Goal: Book appointment/travel/reservation

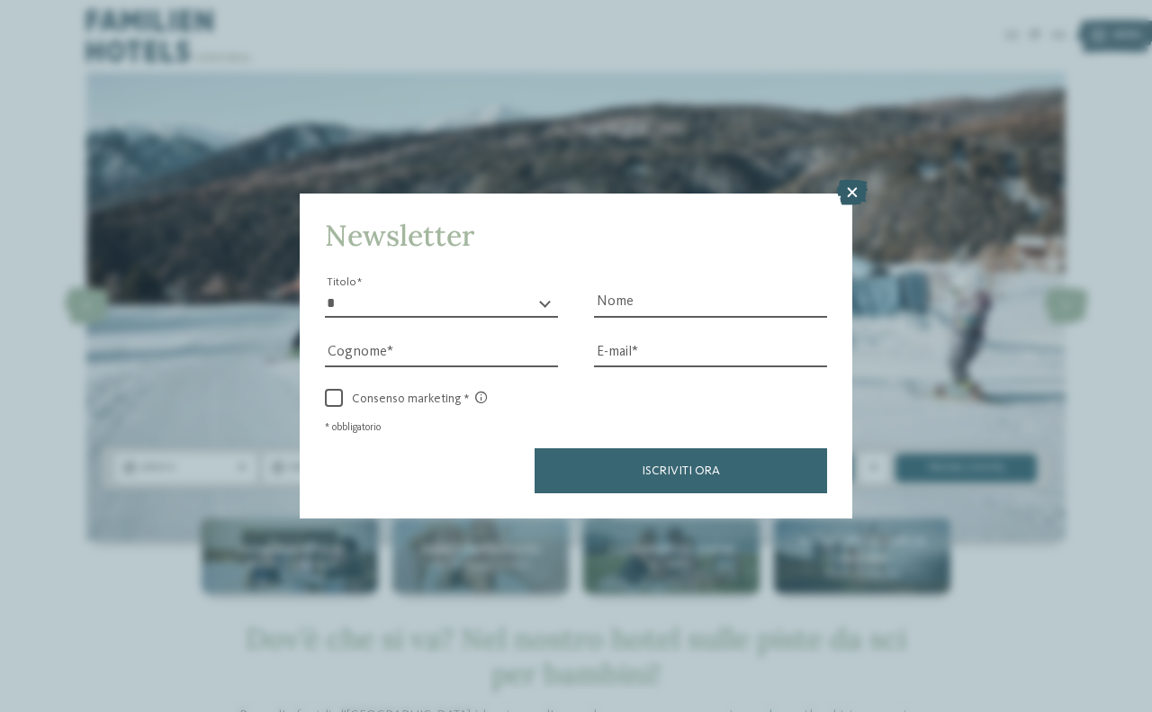
click at [861, 191] on icon at bounding box center [852, 192] width 31 height 25
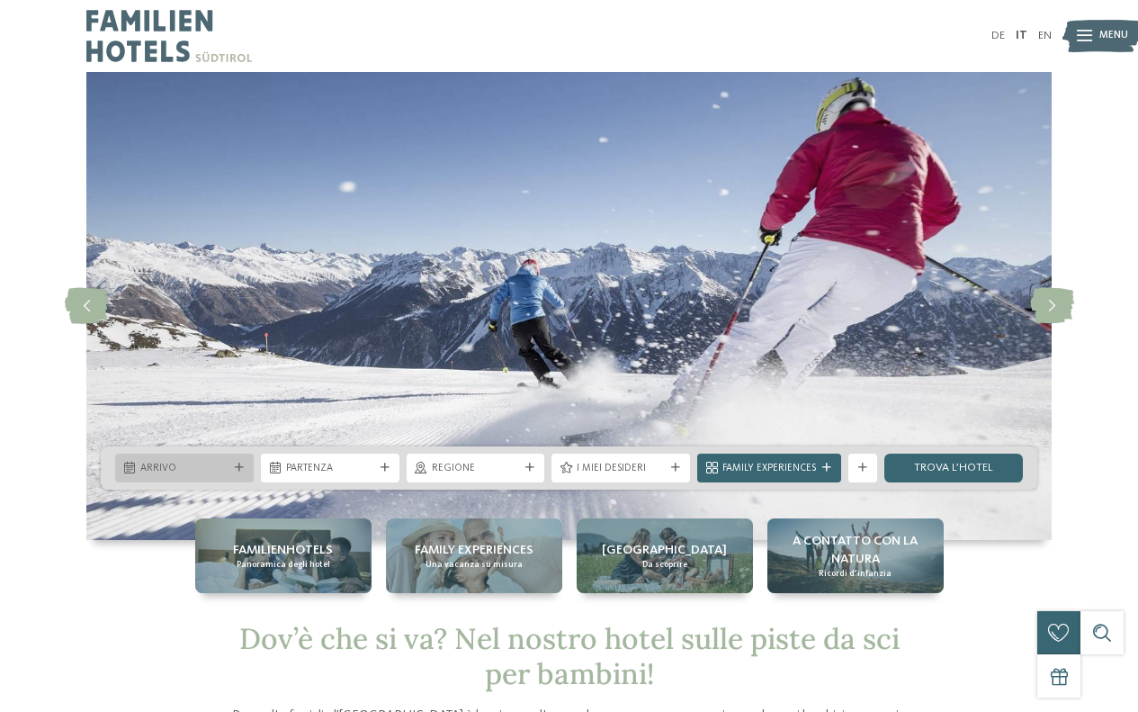
click at [237, 470] on icon at bounding box center [239, 467] width 9 height 9
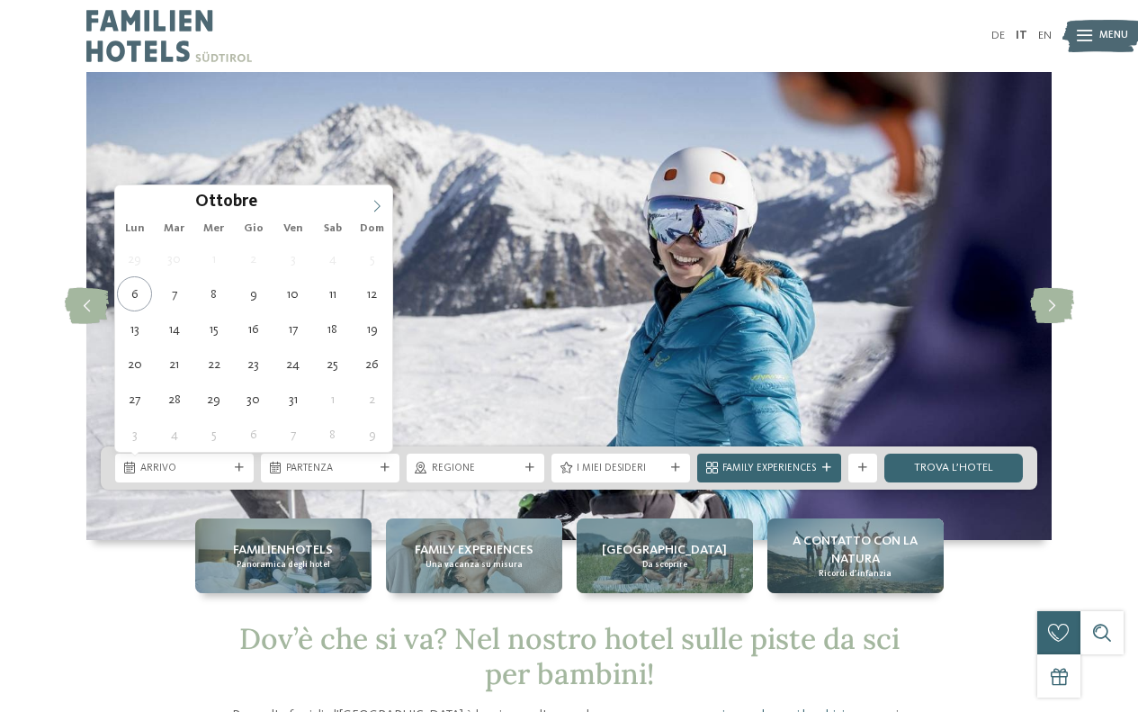
click at [379, 203] on icon at bounding box center [377, 206] width 13 height 13
type input "****"
click at [379, 203] on icon at bounding box center [377, 206] width 13 height 13
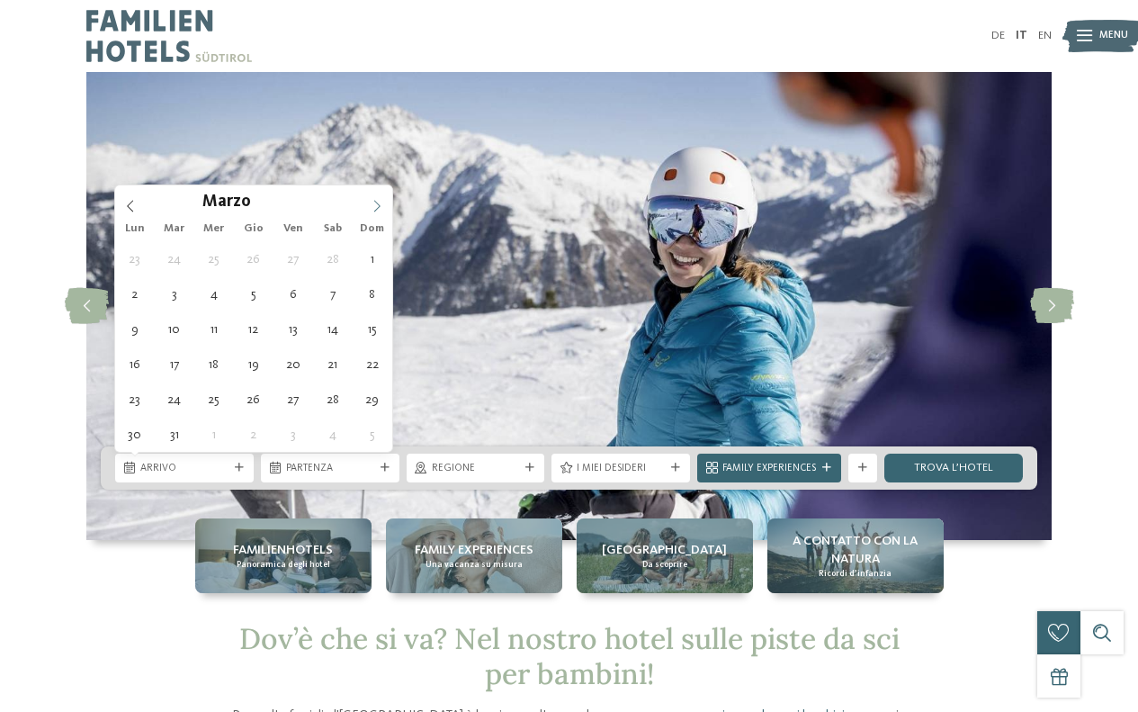
click at [379, 203] on icon at bounding box center [377, 206] width 13 height 13
drag, startPoint x: 134, startPoint y: 205, endPoint x: 178, endPoint y: 250, distance: 63.0
click at [133, 205] on icon at bounding box center [130, 206] width 13 height 13
type div "[DATE]"
type input "****"
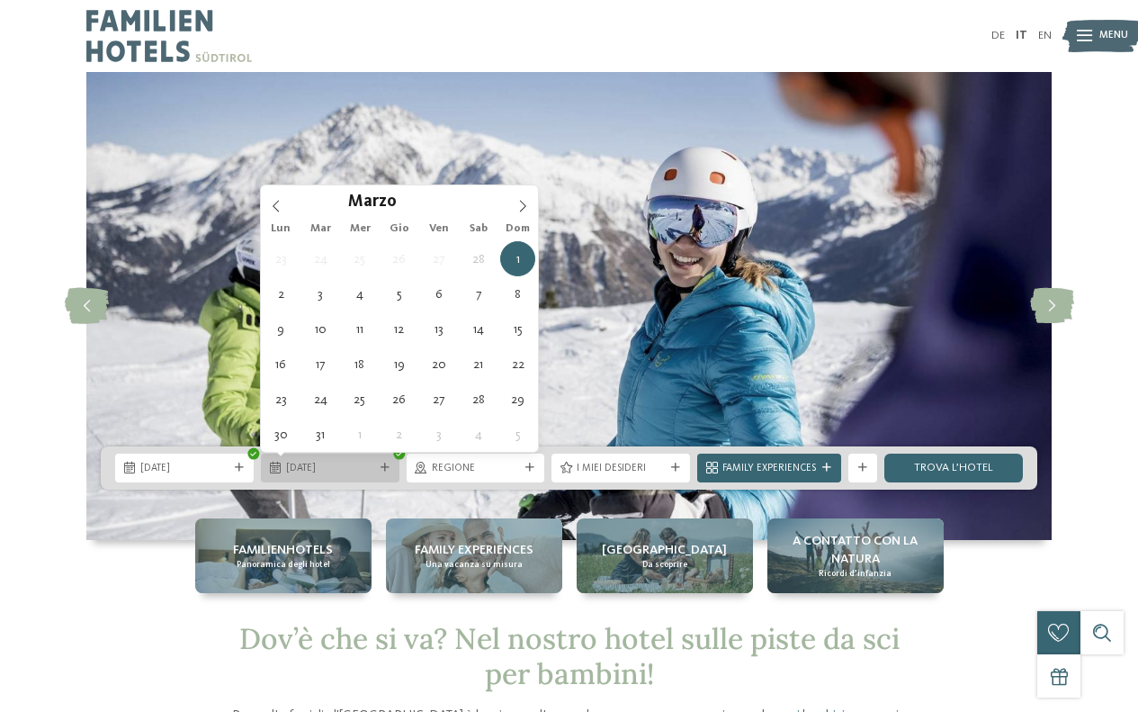
click at [384, 474] on div "[DATE]" at bounding box center [330, 468] width 139 height 29
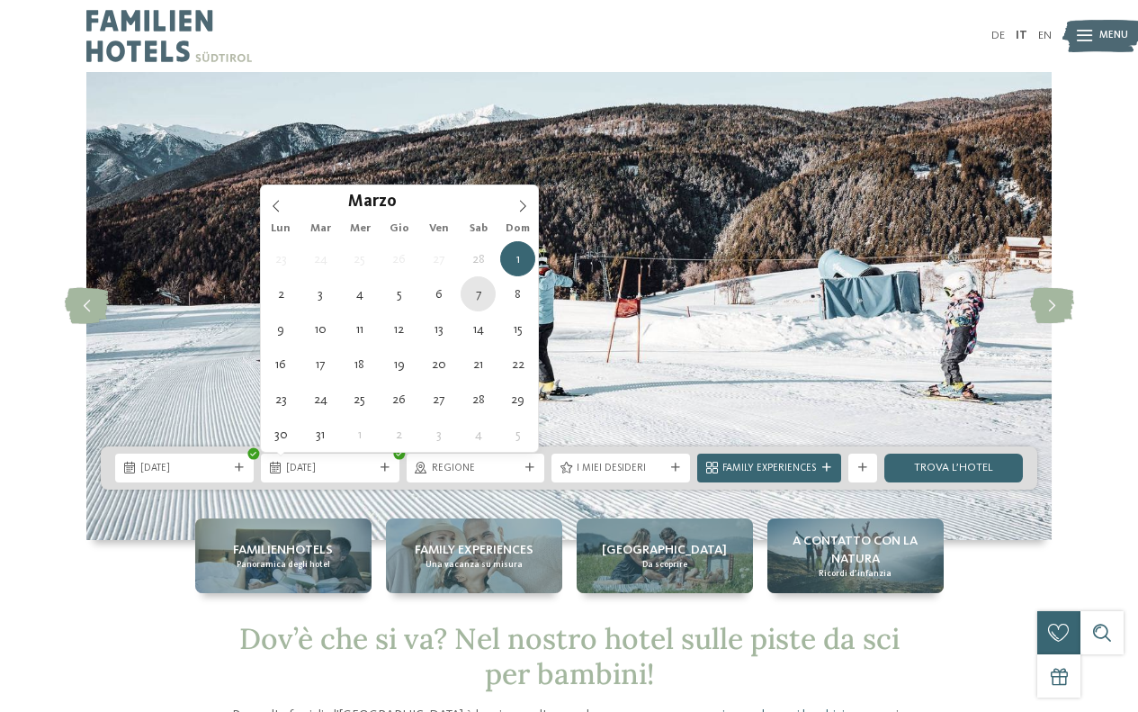
type div "[DATE]"
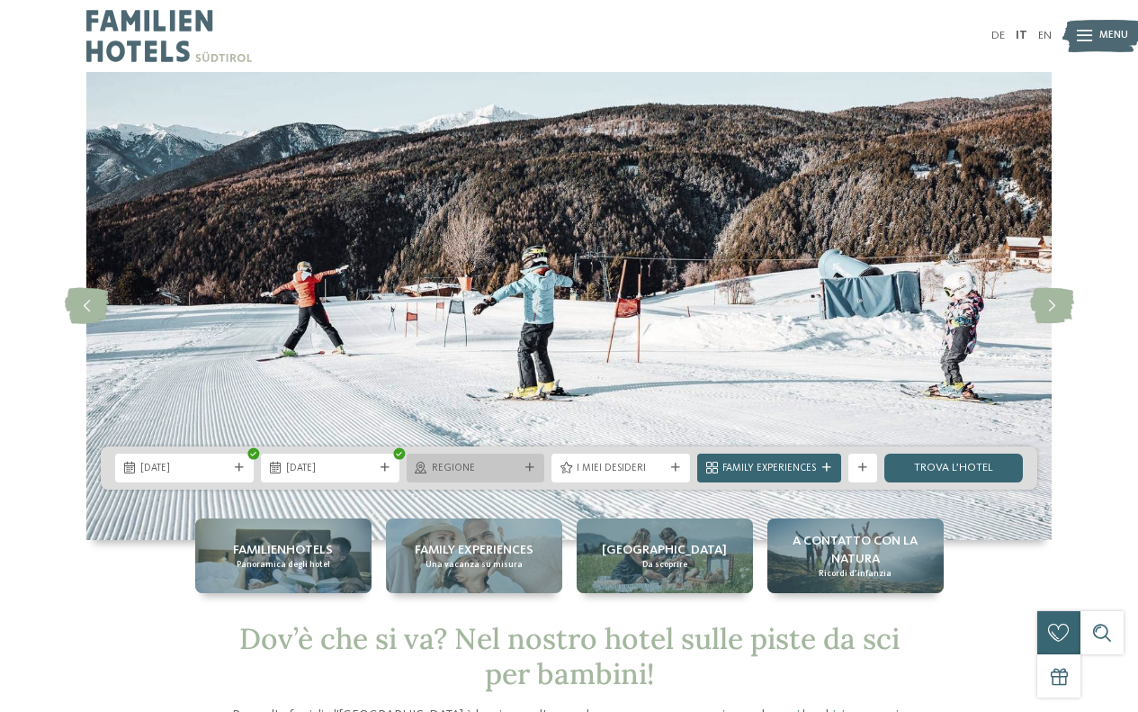
click at [525, 469] on div at bounding box center [530, 467] width 14 height 9
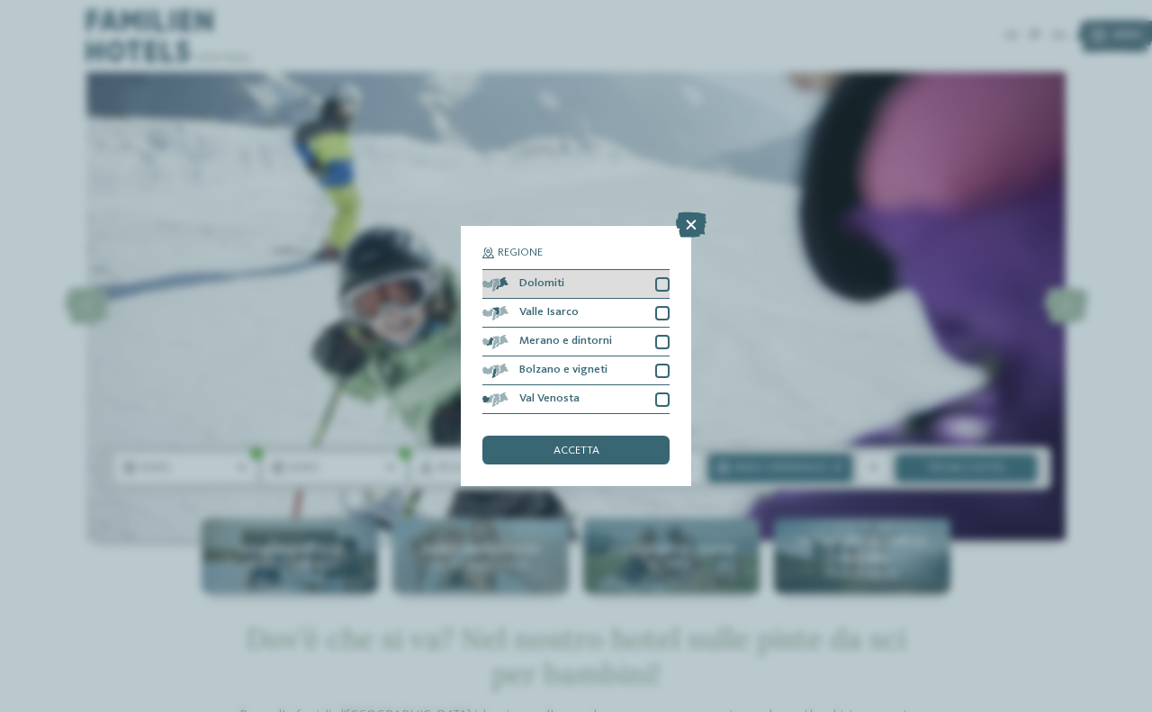
click at [666, 283] on div at bounding box center [662, 284] width 14 height 14
click at [664, 454] on div "accetta" at bounding box center [575, 450] width 187 height 29
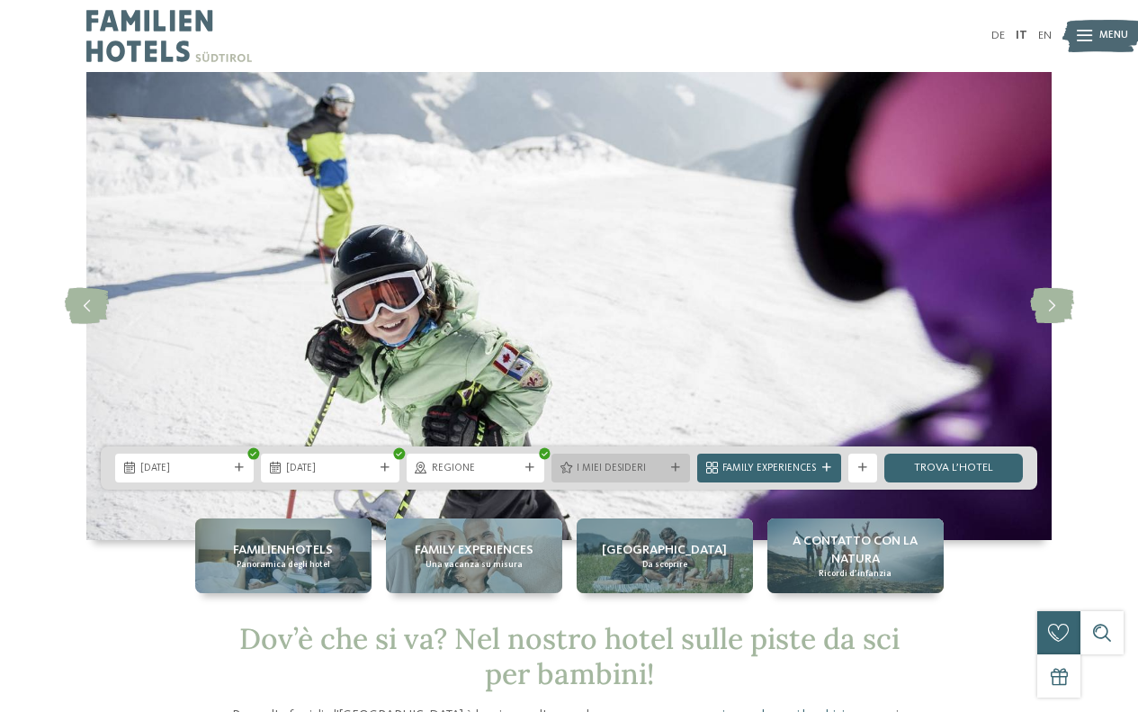
click at [638, 474] on span "I miei desideri" at bounding box center [621, 469] width 88 height 14
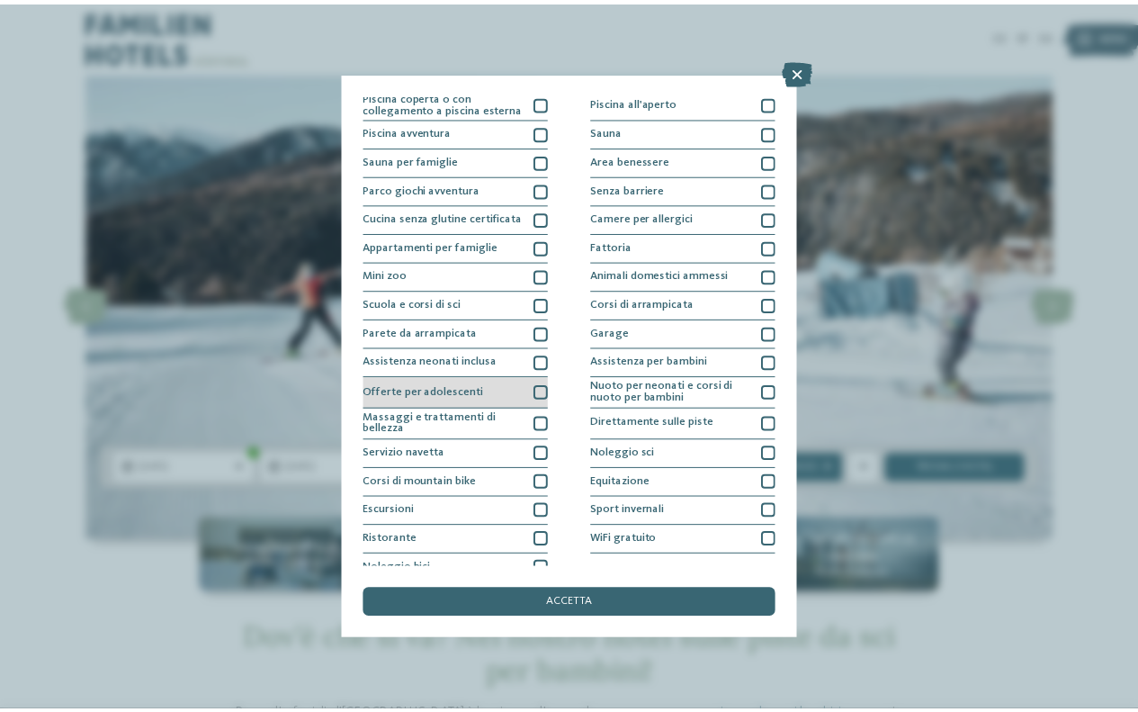
scroll to position [46, 0]
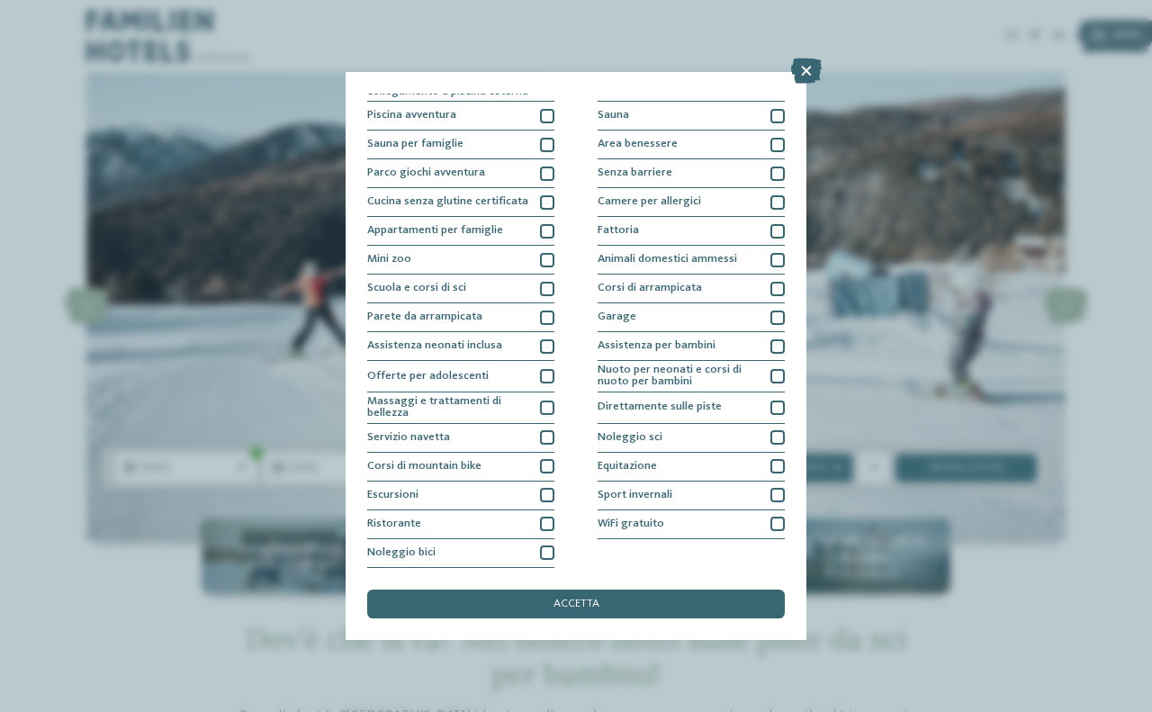
click at [803, 60] on icon at bounding box center [806, 70] width 31 height 25
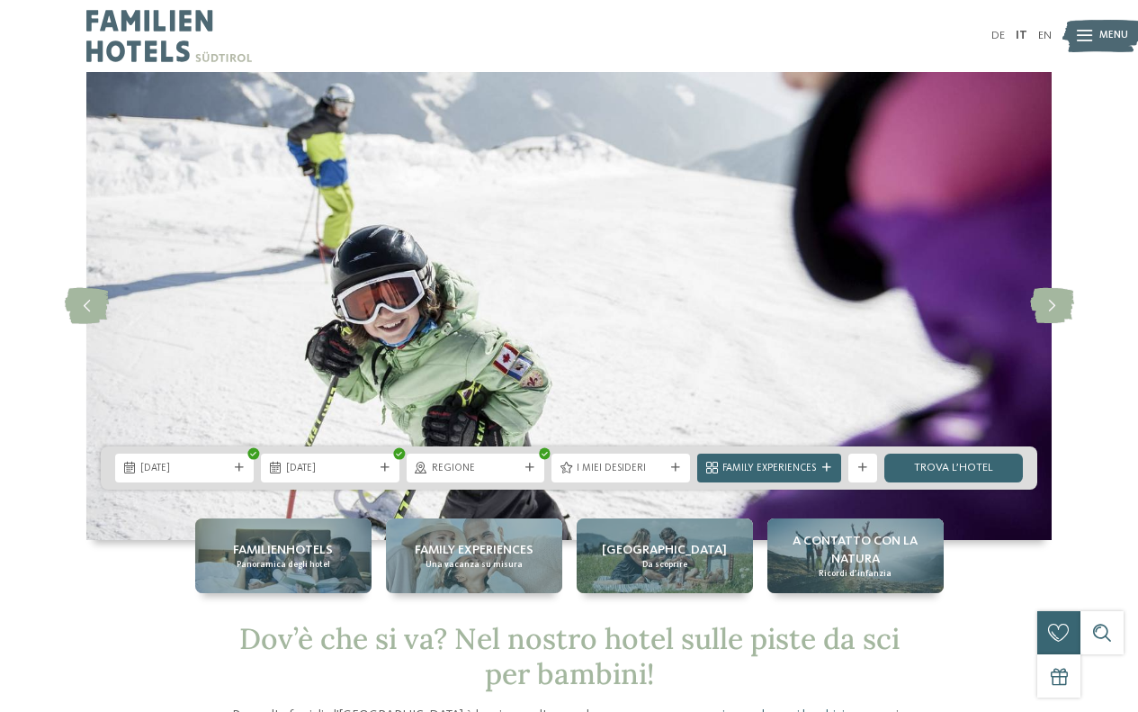
click at [801, 466] on span "Family Experiences" at bounding box center [770, 469] width 94 height 14
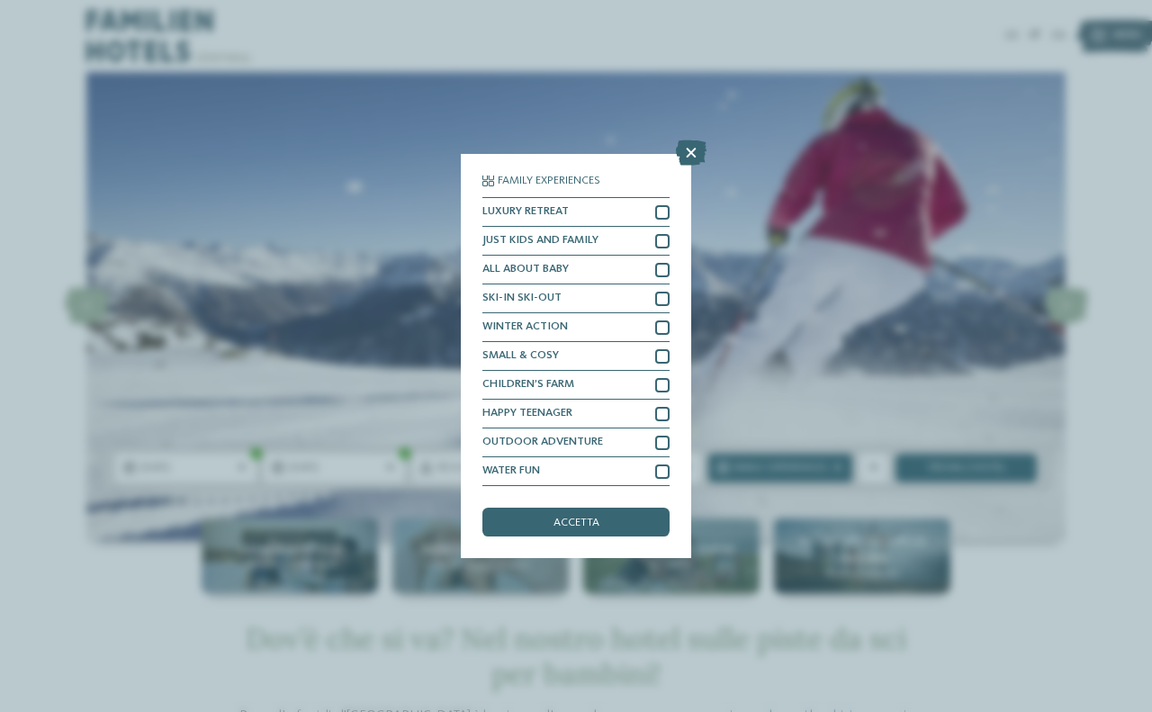
click at [776, 414] on div "Family Experiences LUXURY RETREAT JUST KIDS AND FAMILY" at bounding box center [576, 356] width 1152 height 712
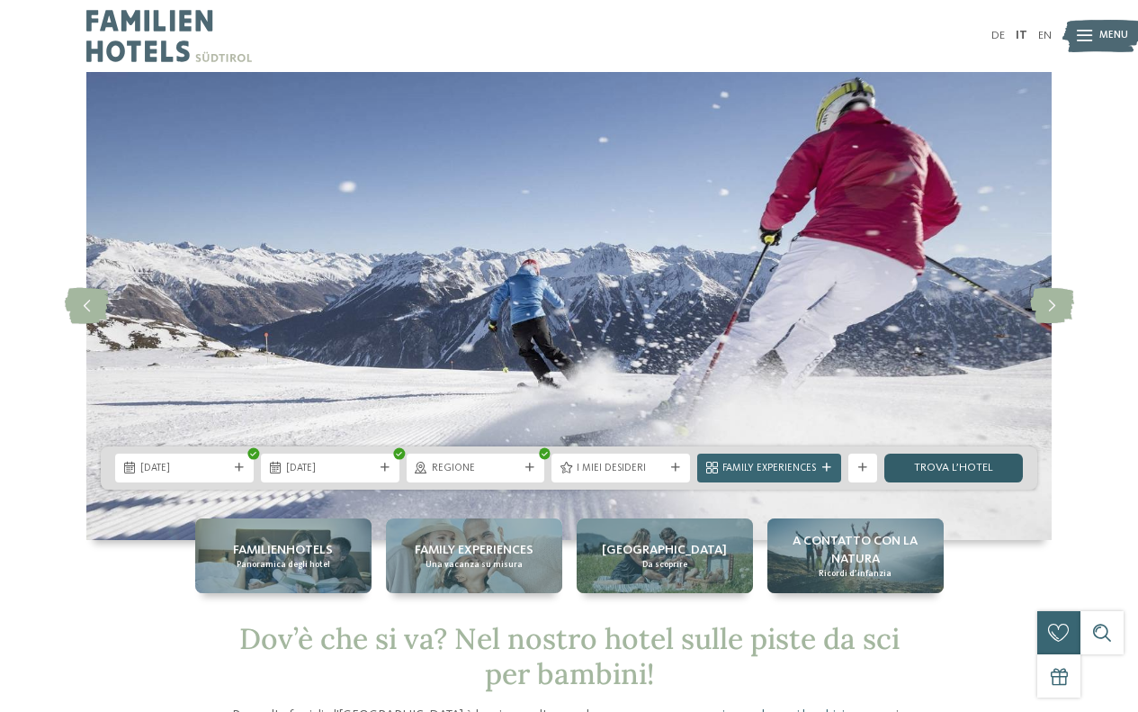
click at [953, 474] on link "trova l’hotel" at bounding box center [954, 468] width 139 height 29
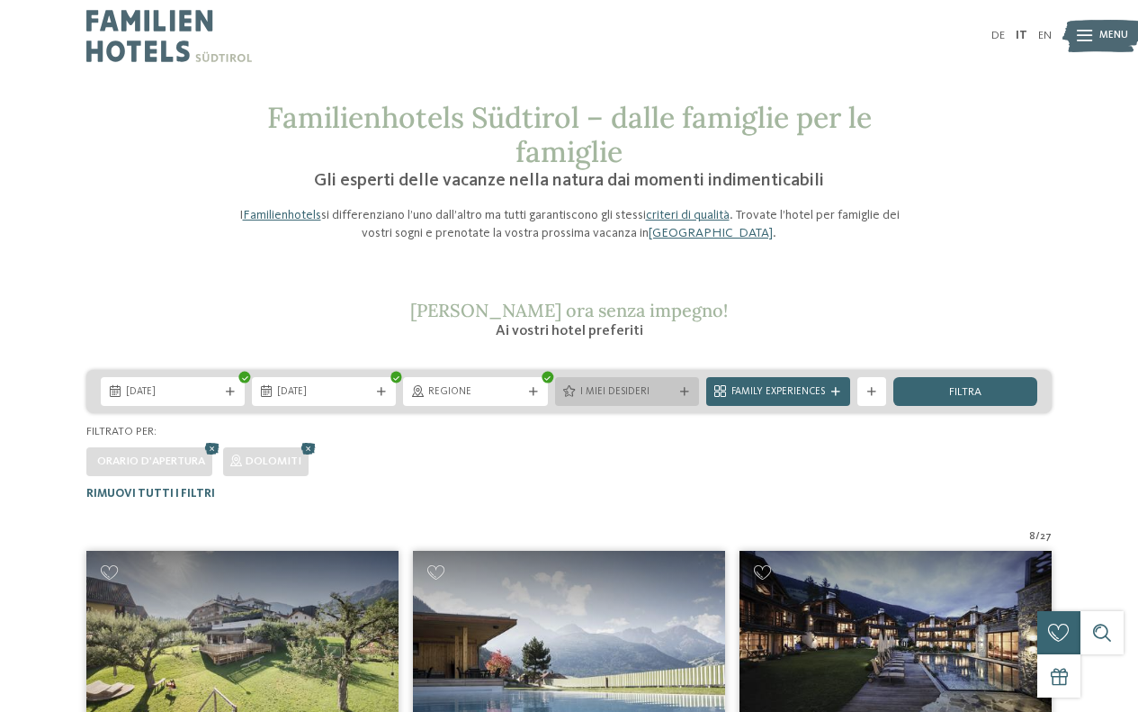
click at [689, 391] on div at bounding box center [685, 392] width 14 height 9
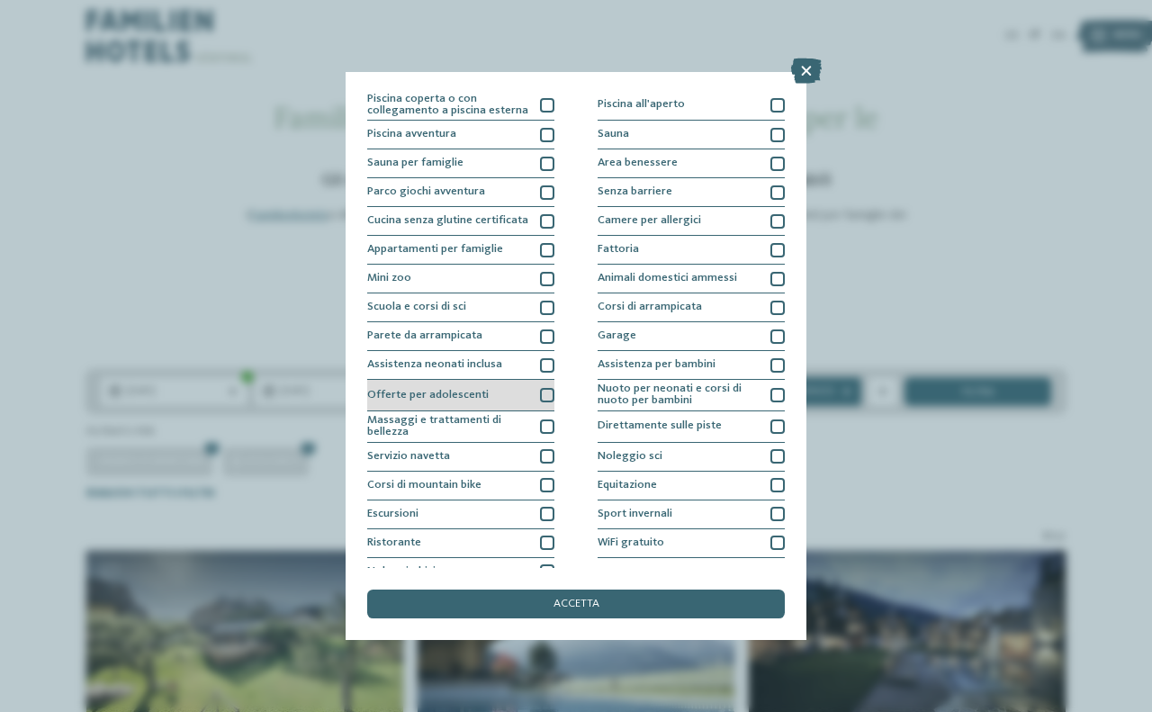
scroll to position [46, 0]
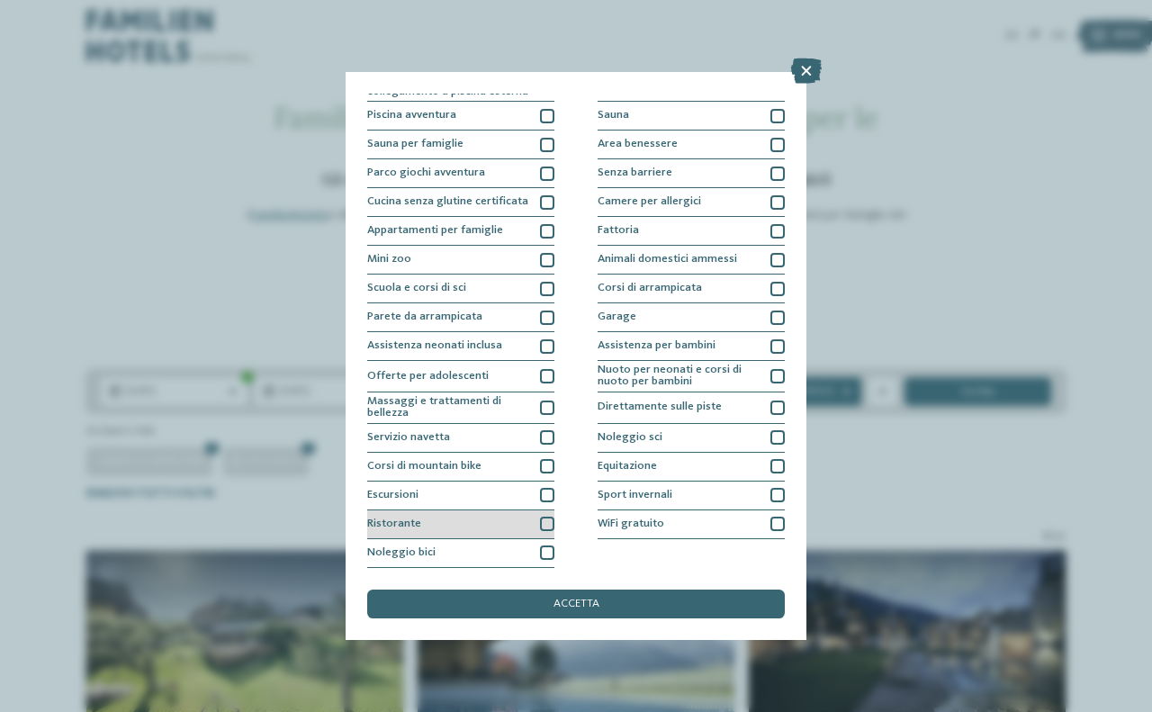
click at [543, 520] on div at bounding box center [547, 523] width 14 height 14
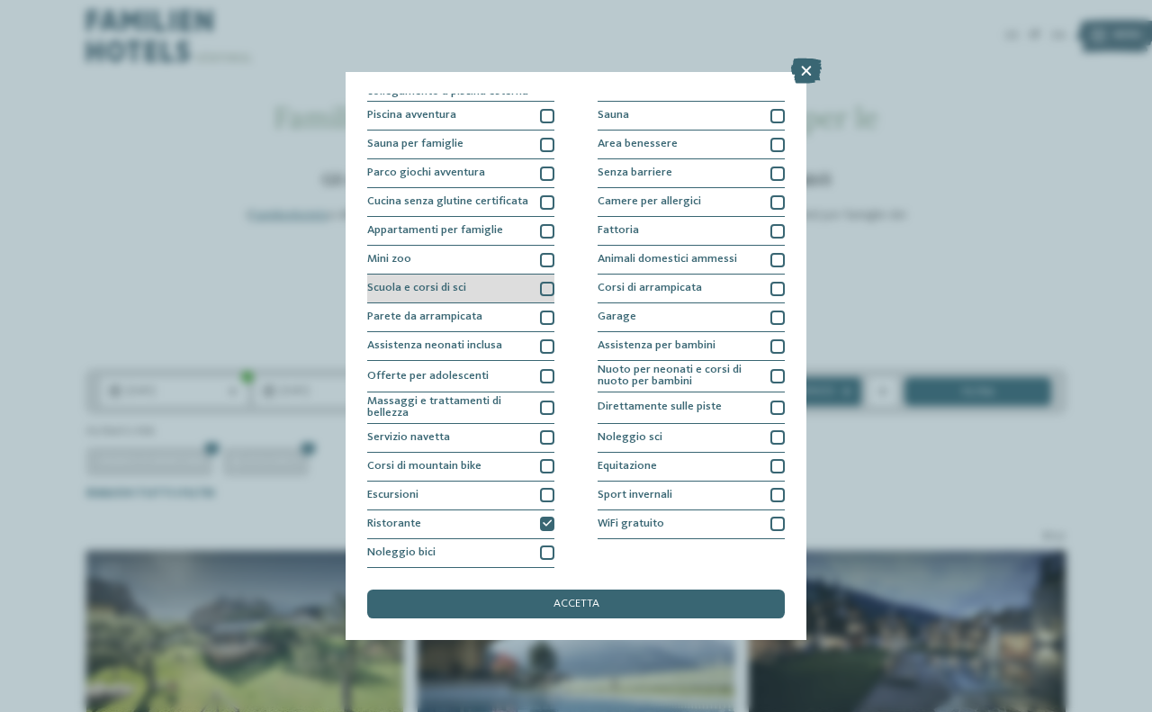
click at [543, 289] on div at bounding box center [547, 289] width 14 height 14
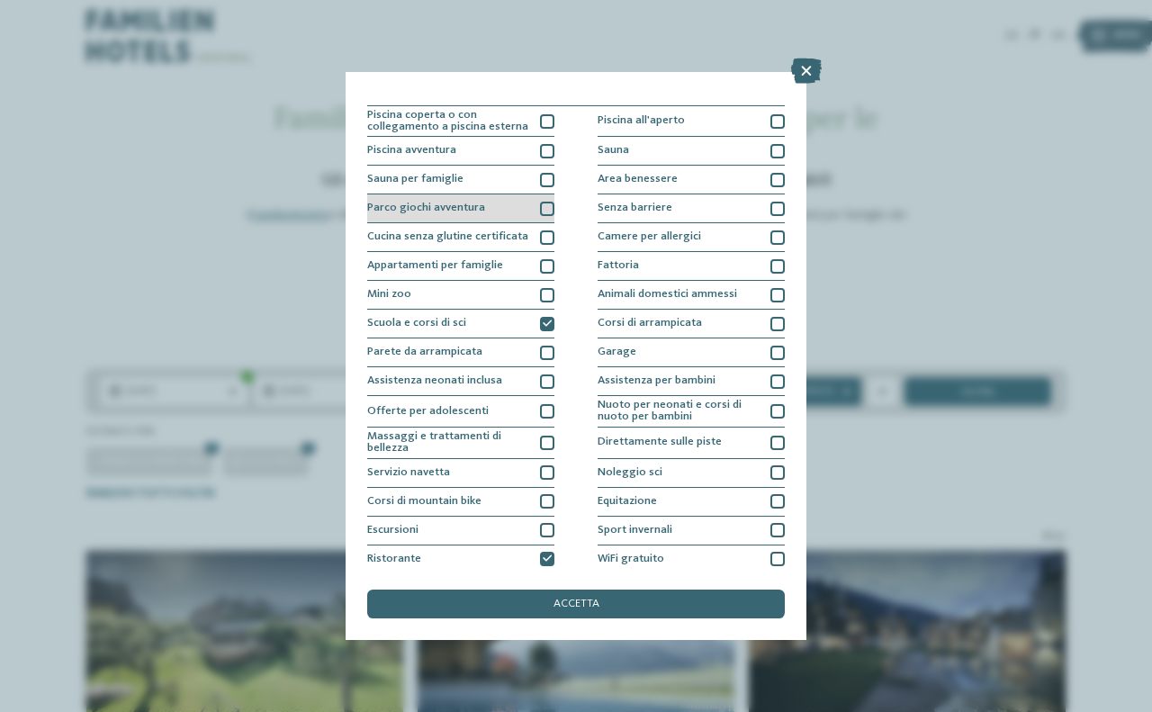
scroll to position [0, 0]
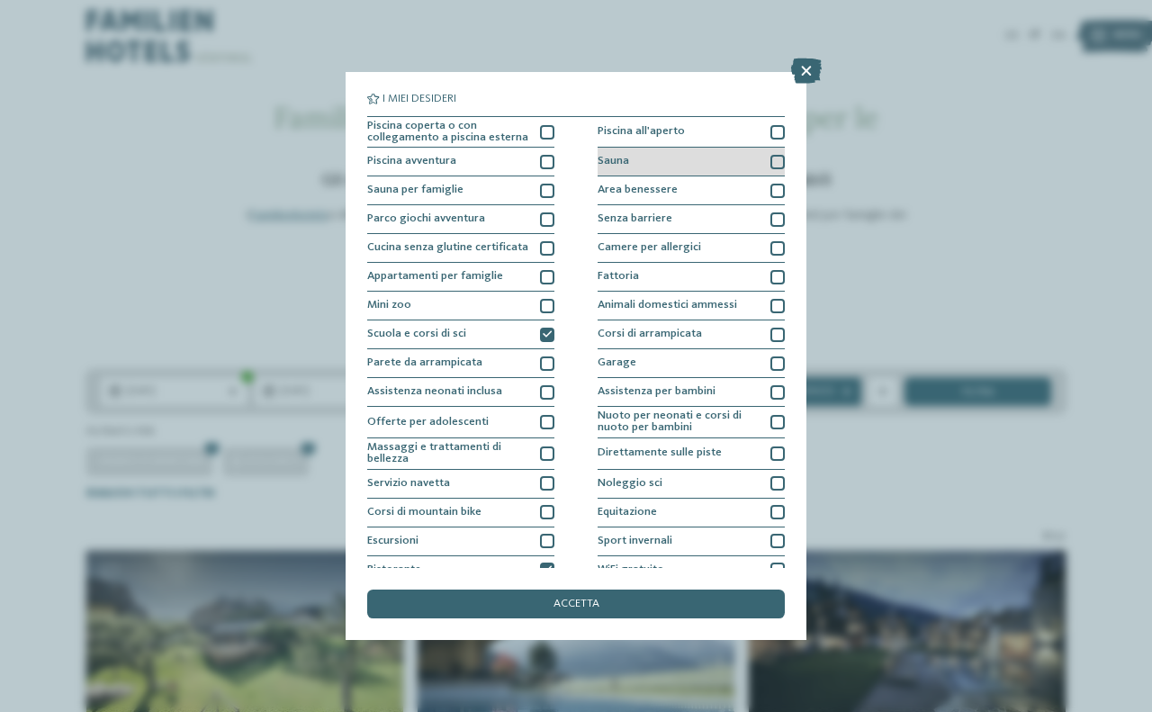
click at [770, 166] on div at bounding box center [777, 162] width 14 height 14
click at [770, 186] on div at bounding box center [777, 191] width 14 height 14
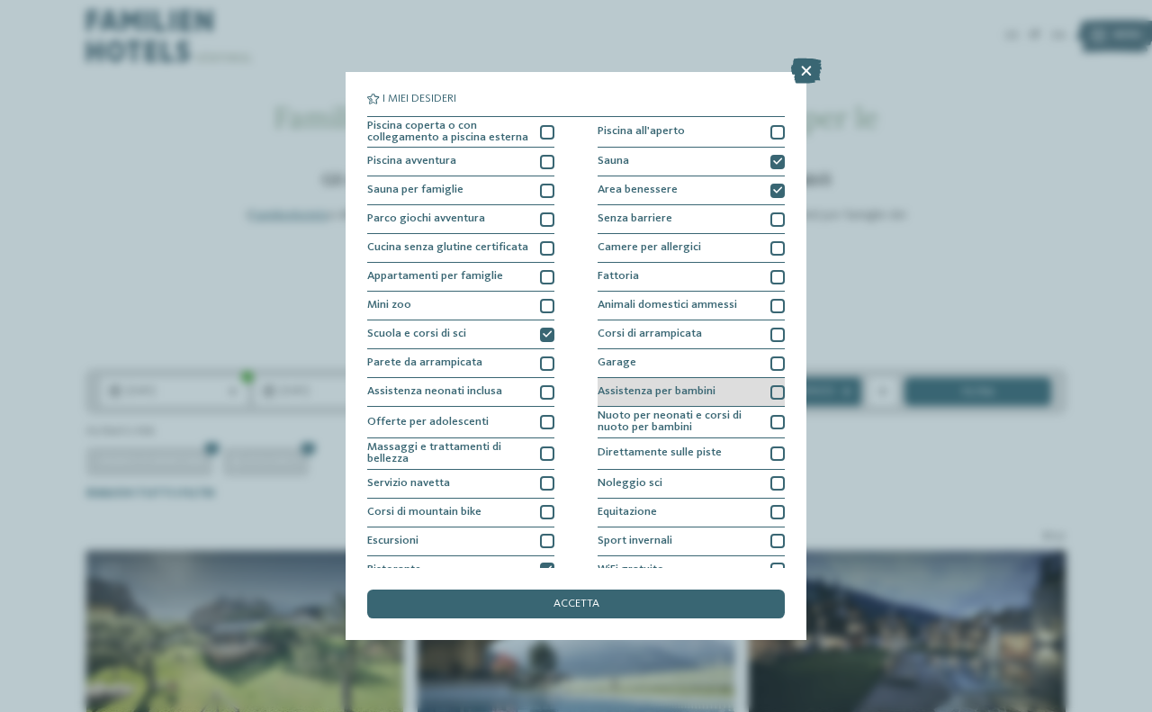
click at [770, 391] on div at bounding box center [777, 392] width 14 height 14
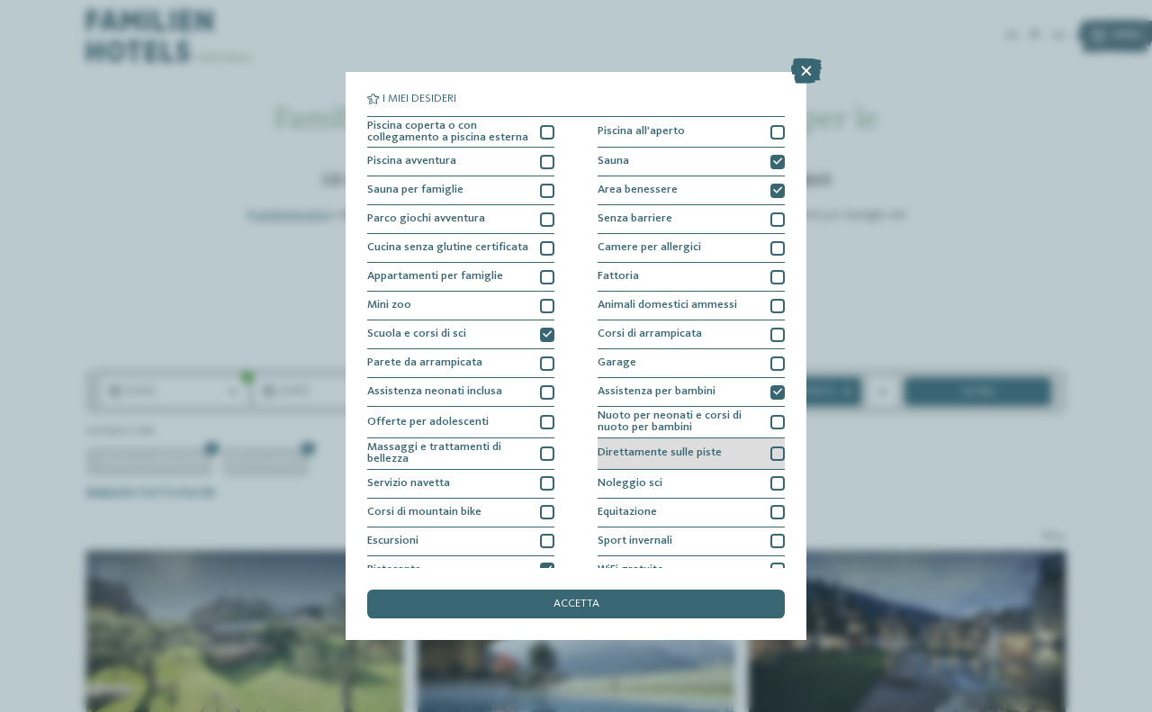
click at [766, 445] on div "Direttamente sulle piste" at bounding box center [690, 453] width 187 height 31
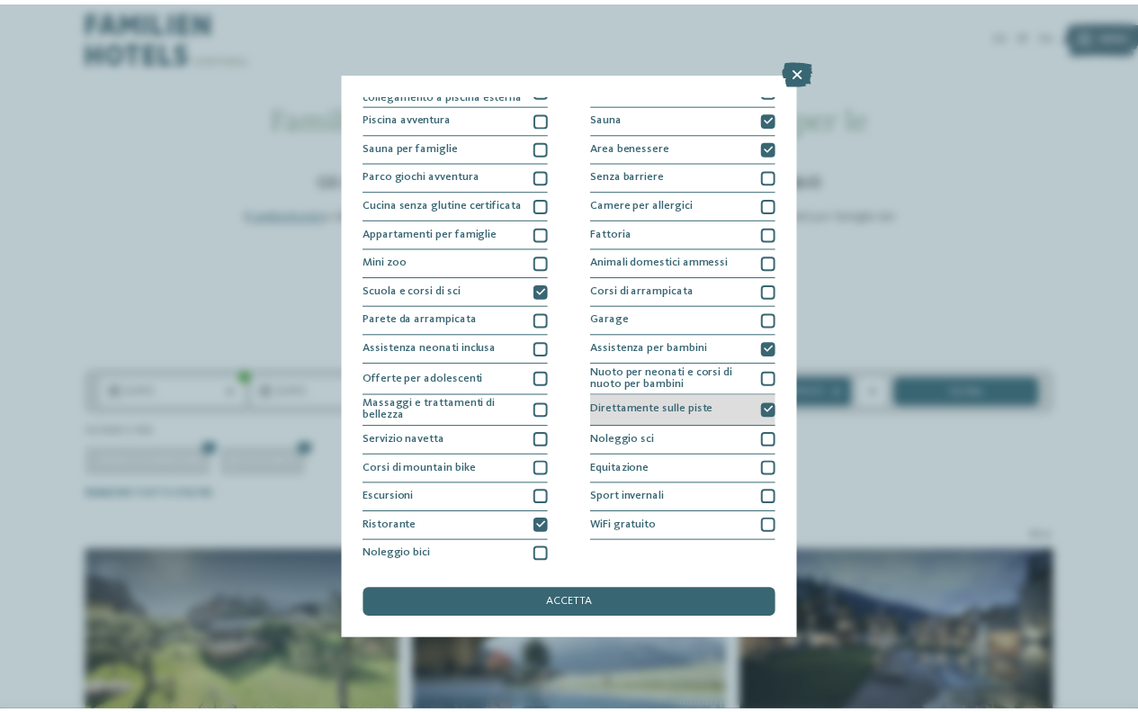
scroll to position [46, 0]
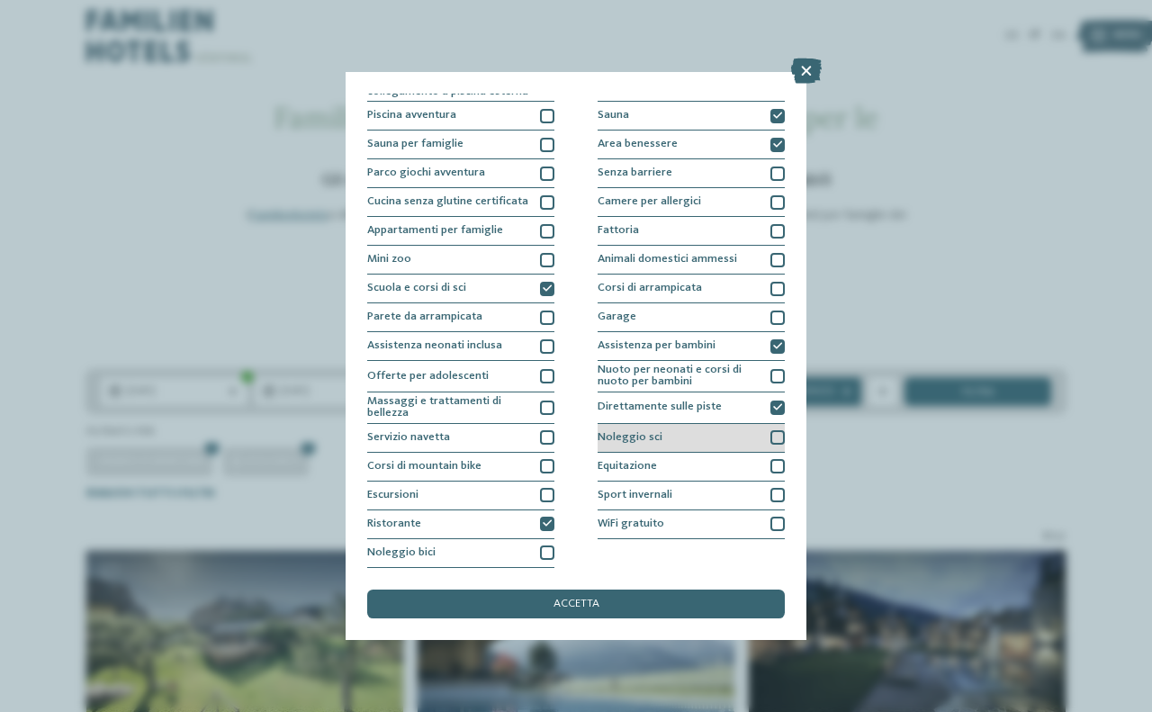
click at [770, 434] on div at bounding box center [777, 437] width 14 height 14
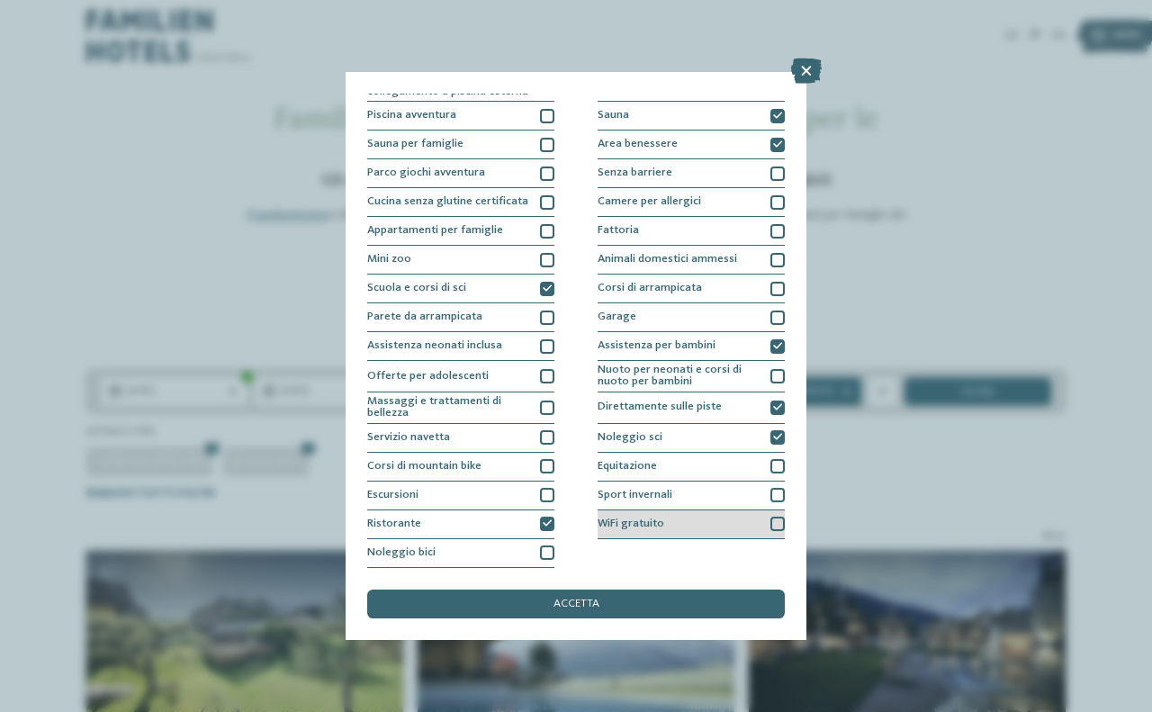
click at [770, 528] on div at bounding box center [777, 523] width 14 height 14
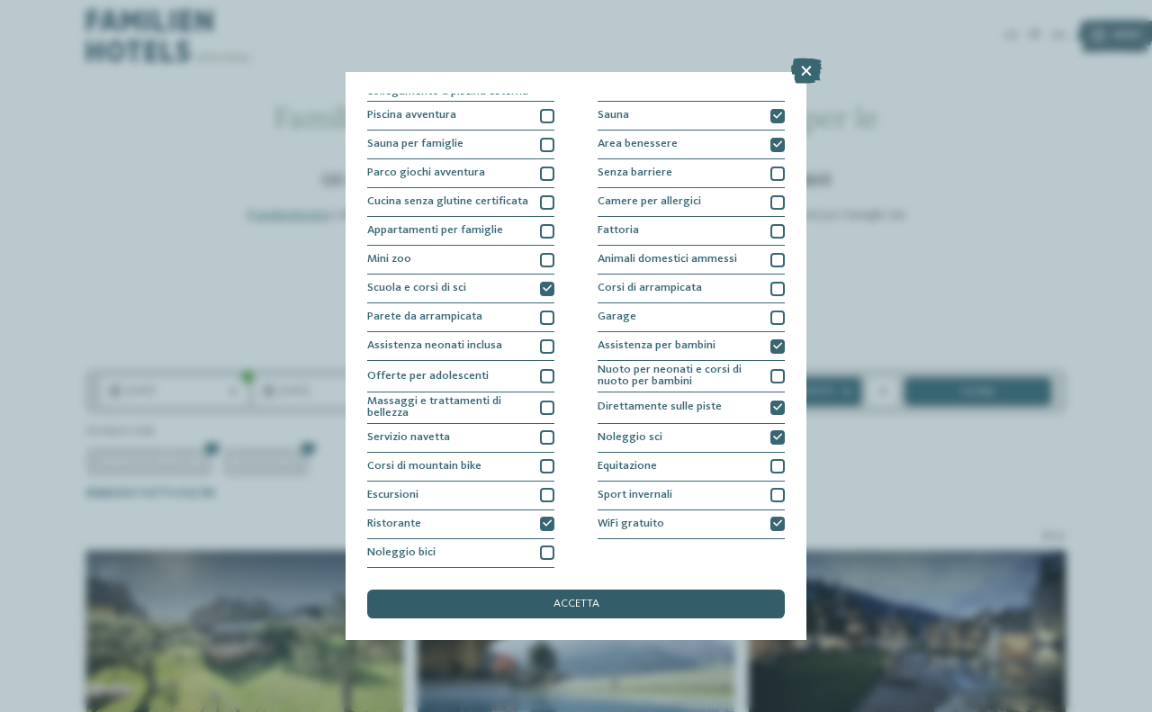
click at [572, 611] on div "accetta" at bounding box center [576, 603] width 418 height 29
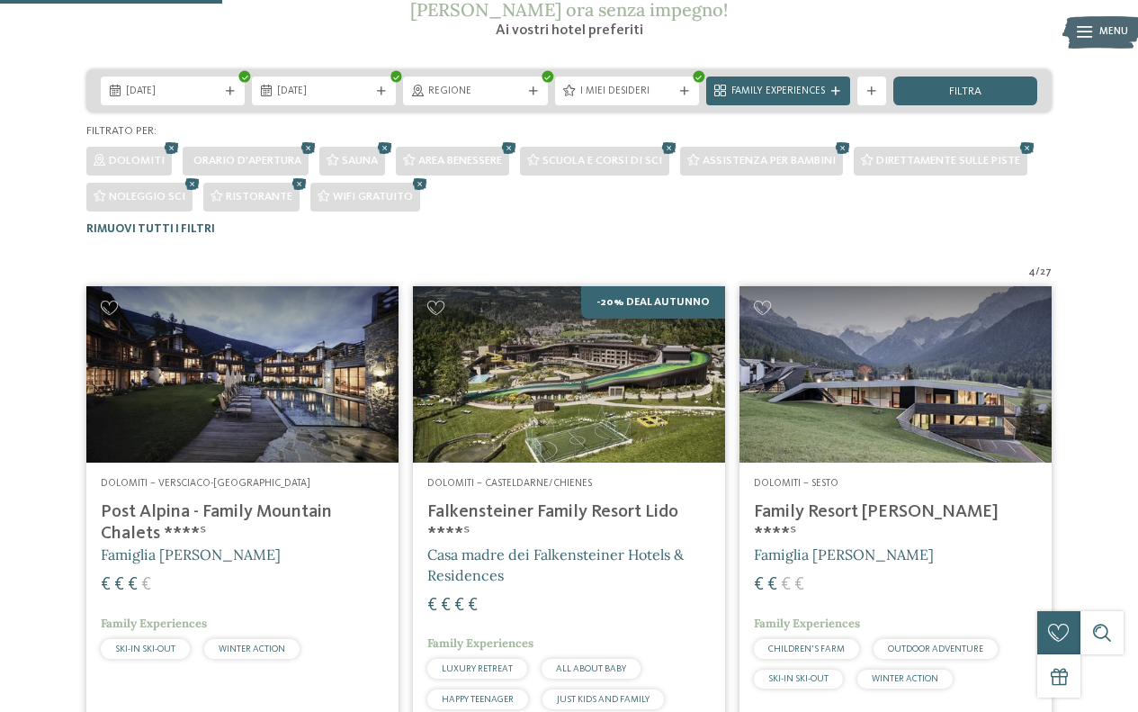
scroll to position [391, 0]
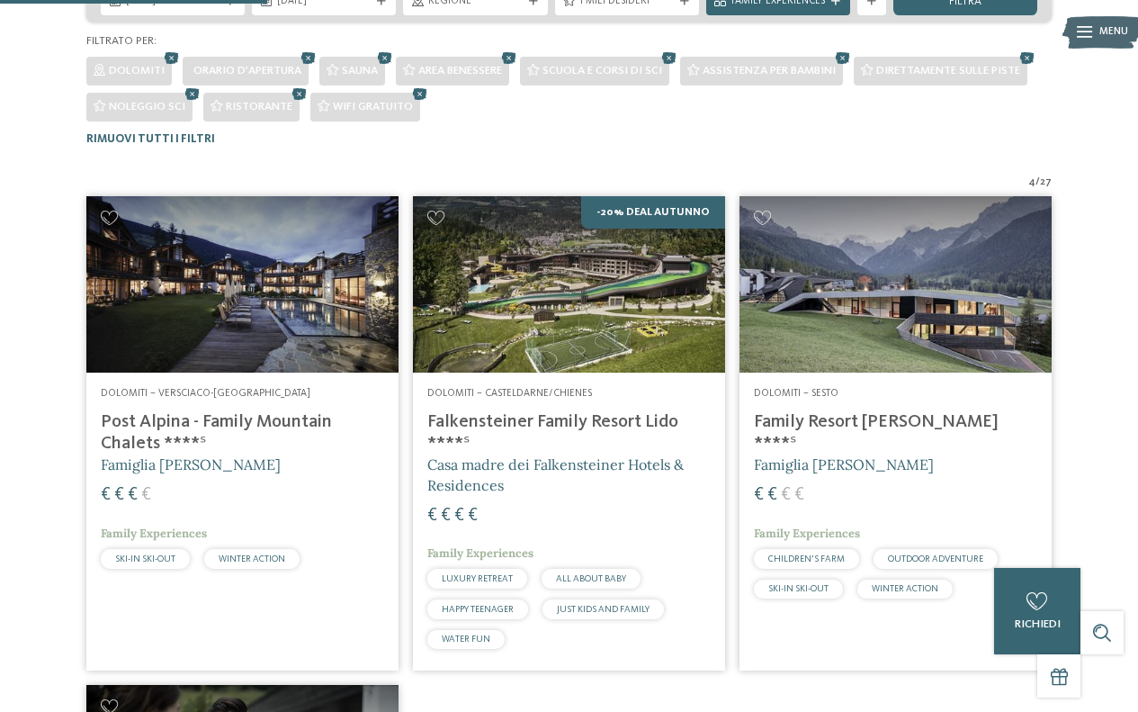
click at [306, 274] on img at bounding box center [242, 283] width 312 height 175
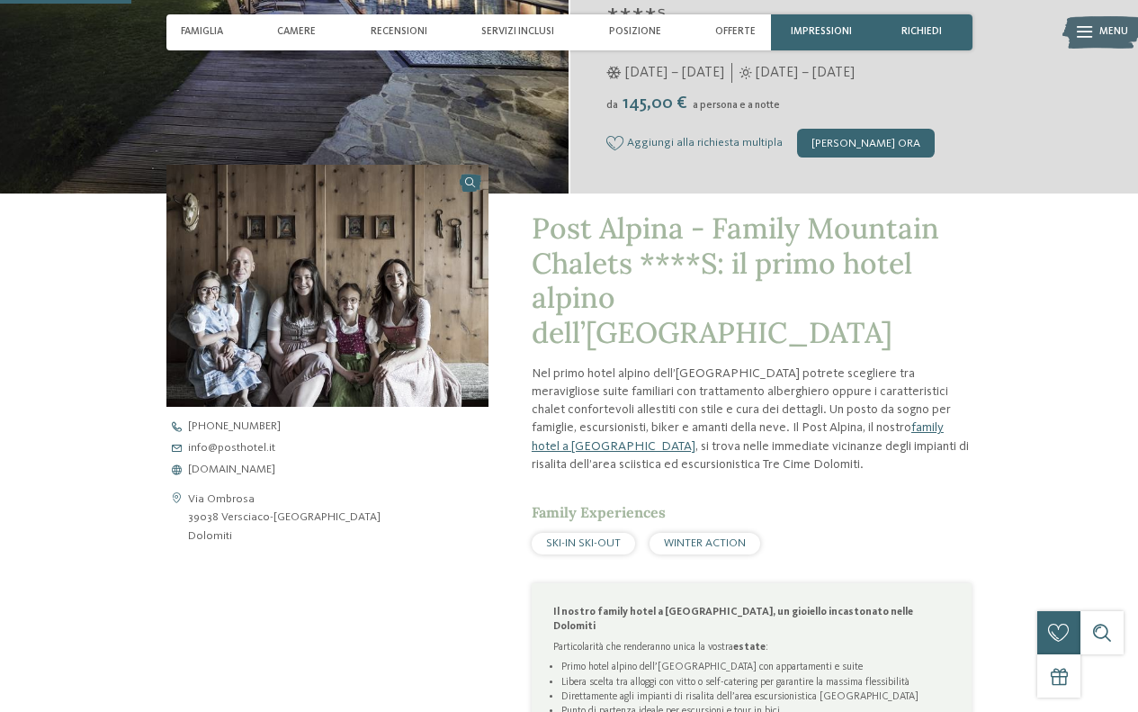
scroll to position [360, 0]
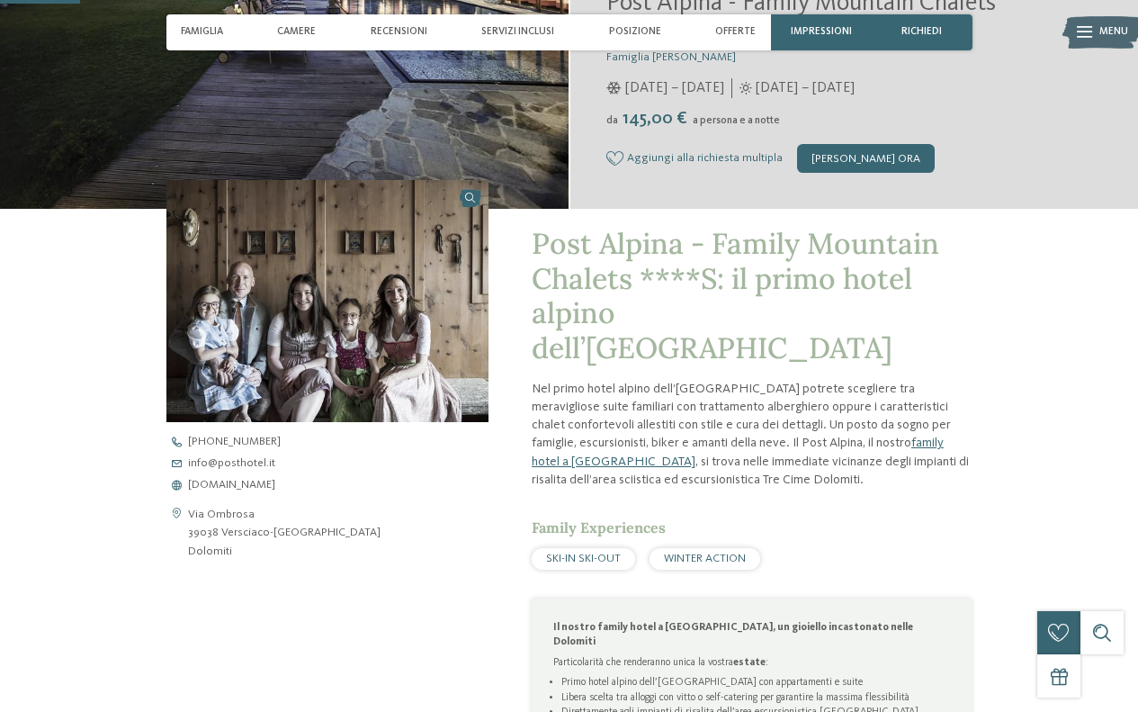
click at [382, 301] on img at bounding box center [327, 301] width 322 height 242
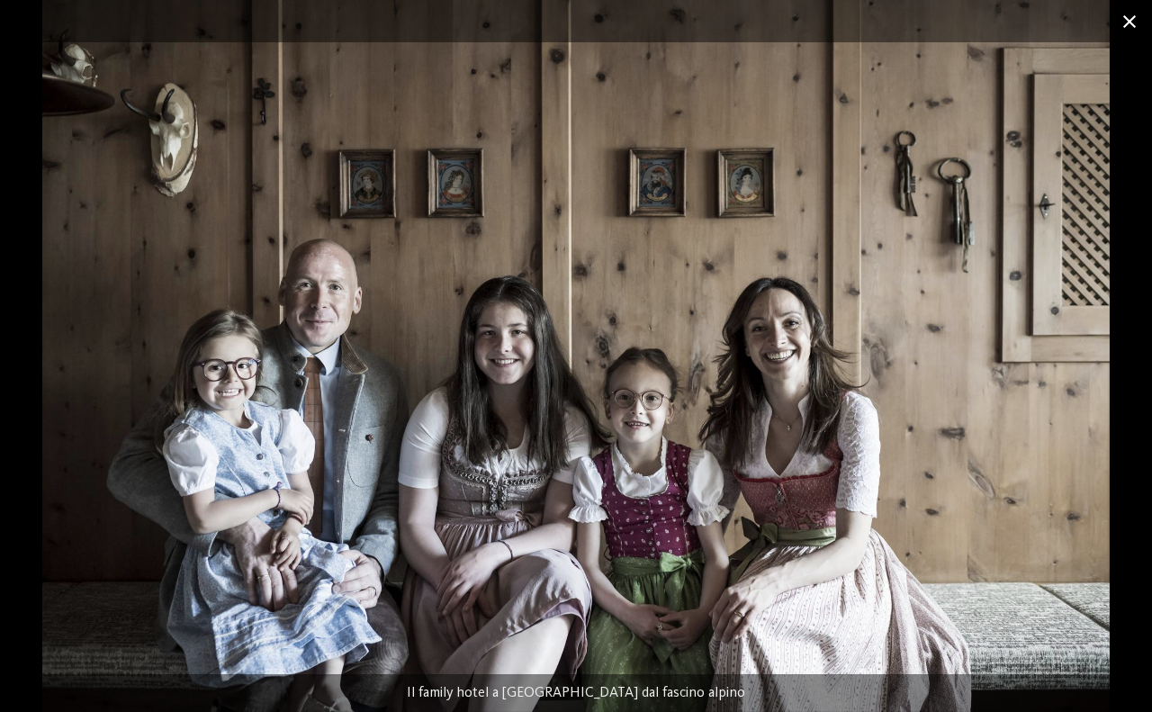
click at [1126, 21] on span at bounding box center [1129, 21] width 45 height 42
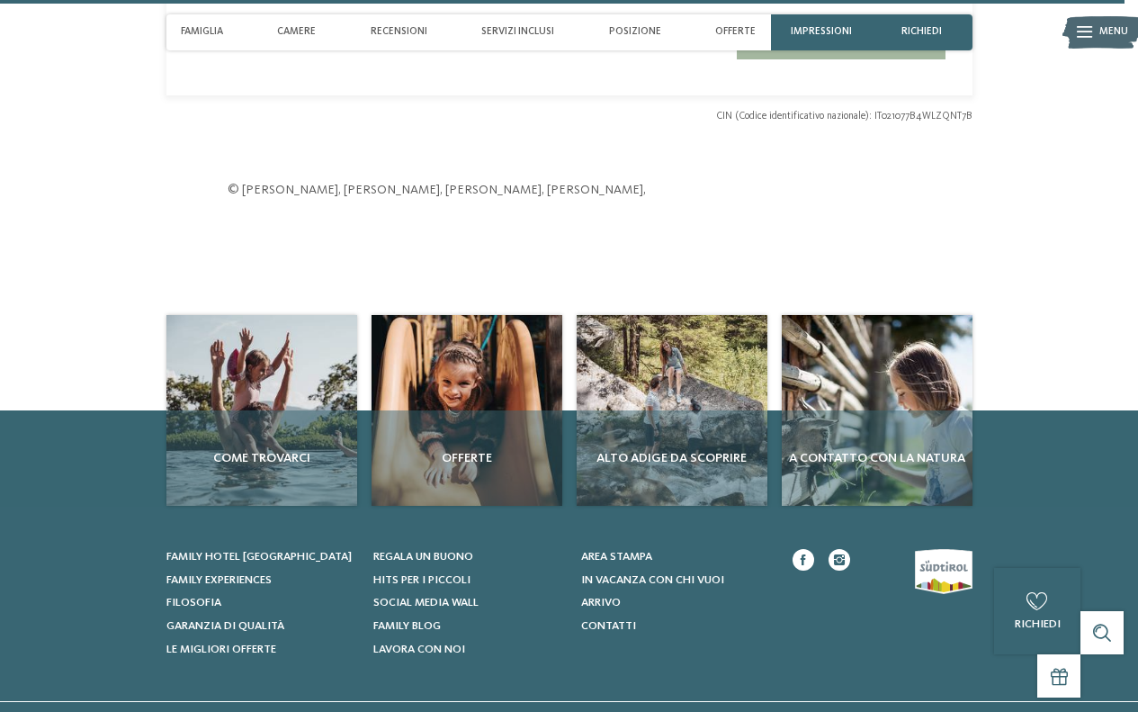
scroll to position [5128, 0]
